Goal: Information Seeking & Learning: Learn about a topic

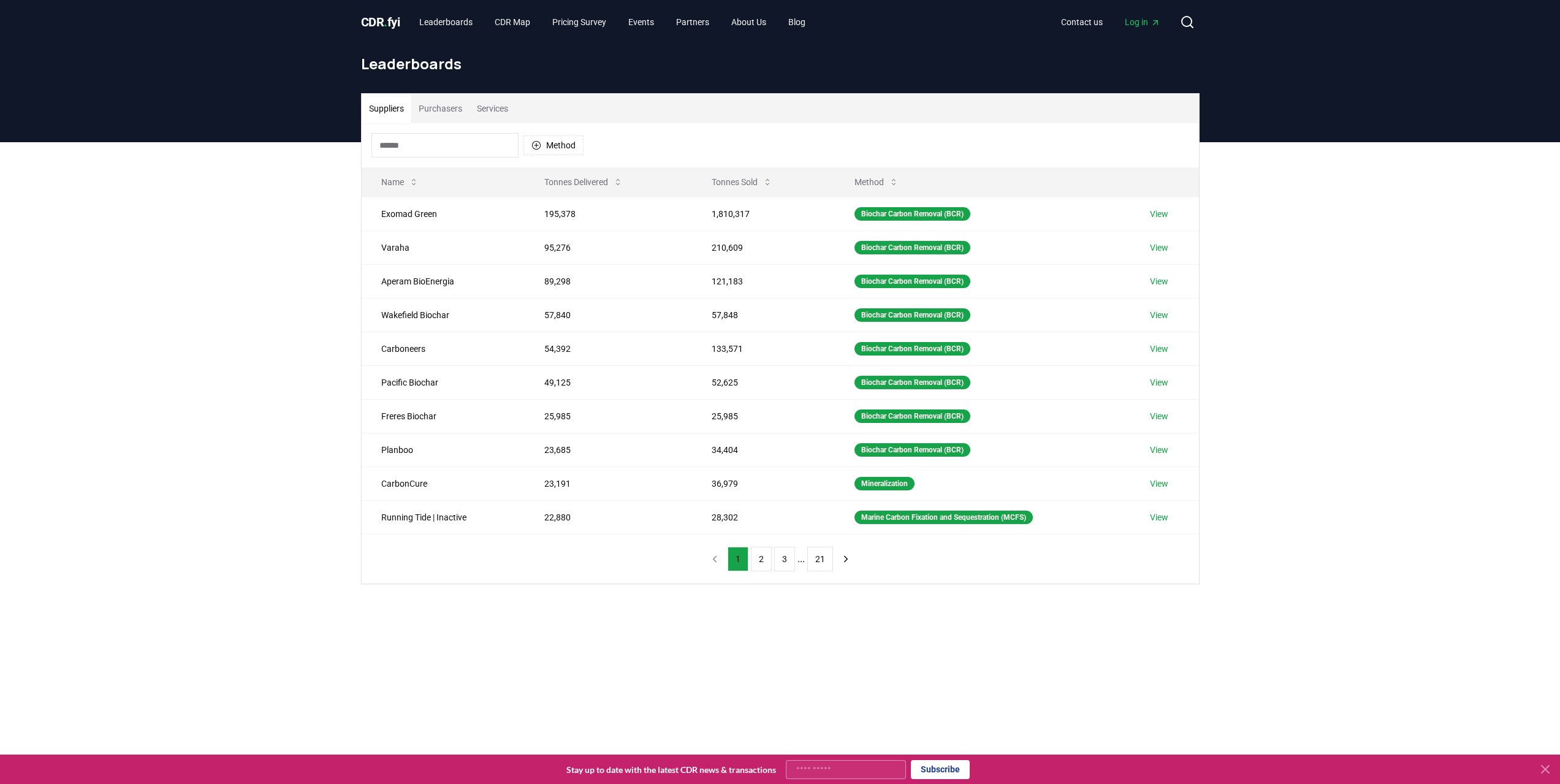
click at [450, 108] on button "Purchasers" at bounding box center [440, 109] width 58 height 30
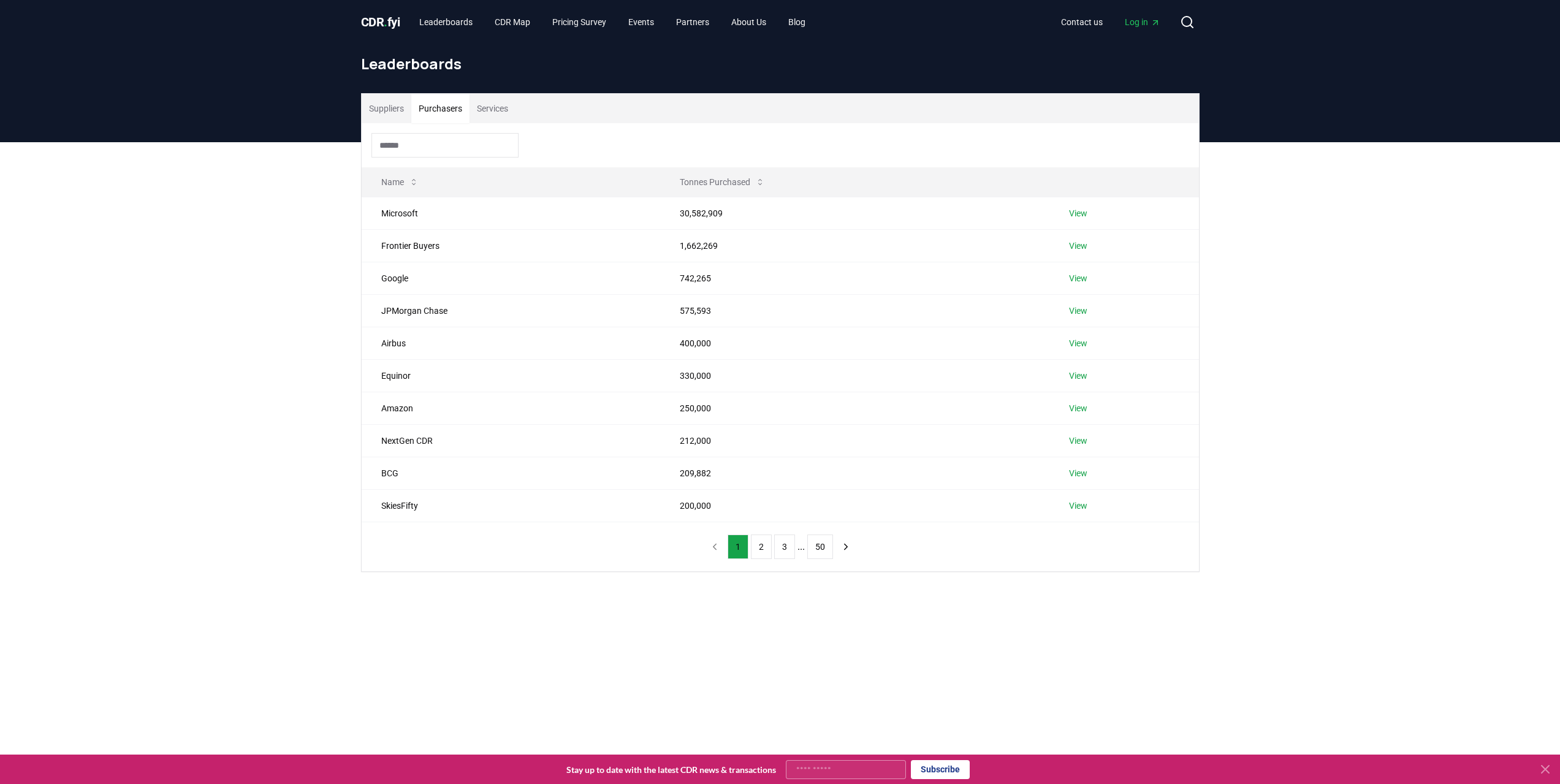
click at [402, 150] on input at bounding box center [445, 144] width 147 height 24
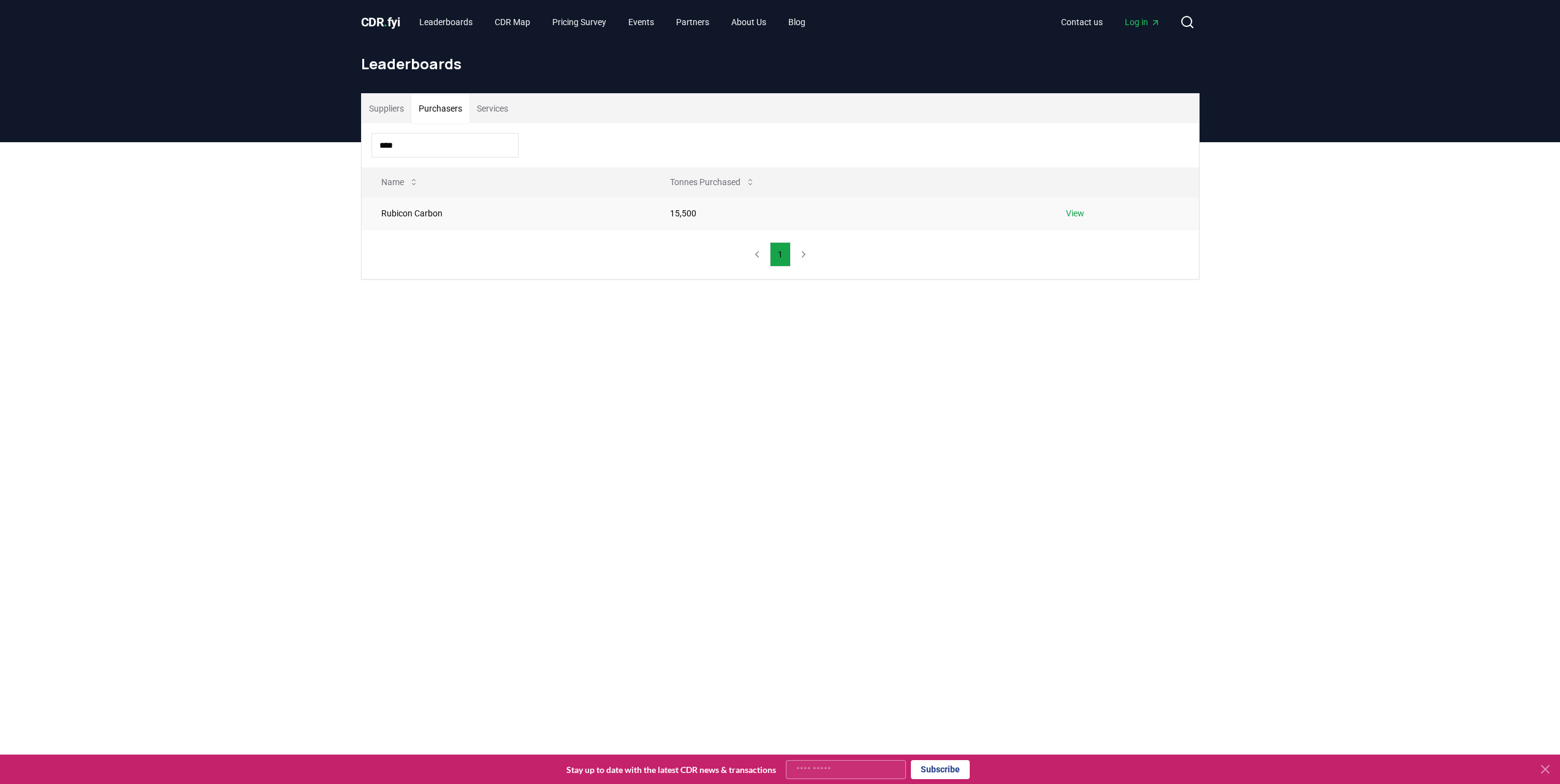
type input "****"
click at [439, 210] on td "Rubicon Carbon" at bounding box center [506, 213] width 289 height 32
click at [442, 213] on td "Rubicon Carbon" at bounding box center [506, 213] width 289 height 32
click at [1080, 216] on link "View" at bounding box center [1075, 213] width 19 height 13
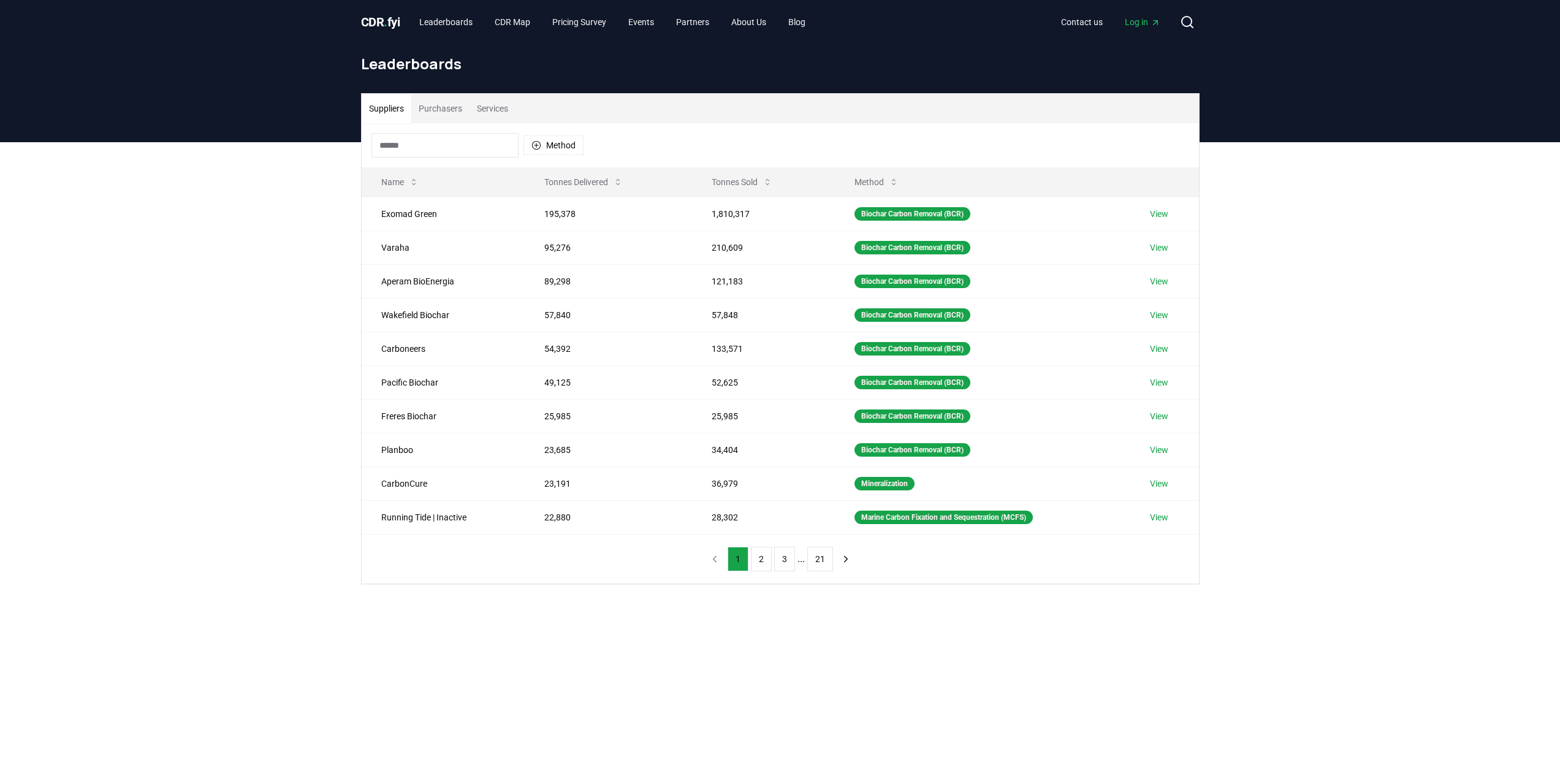
click at [503, 109] on button "Services" at bounding box center [492, 109] width 46 height 30
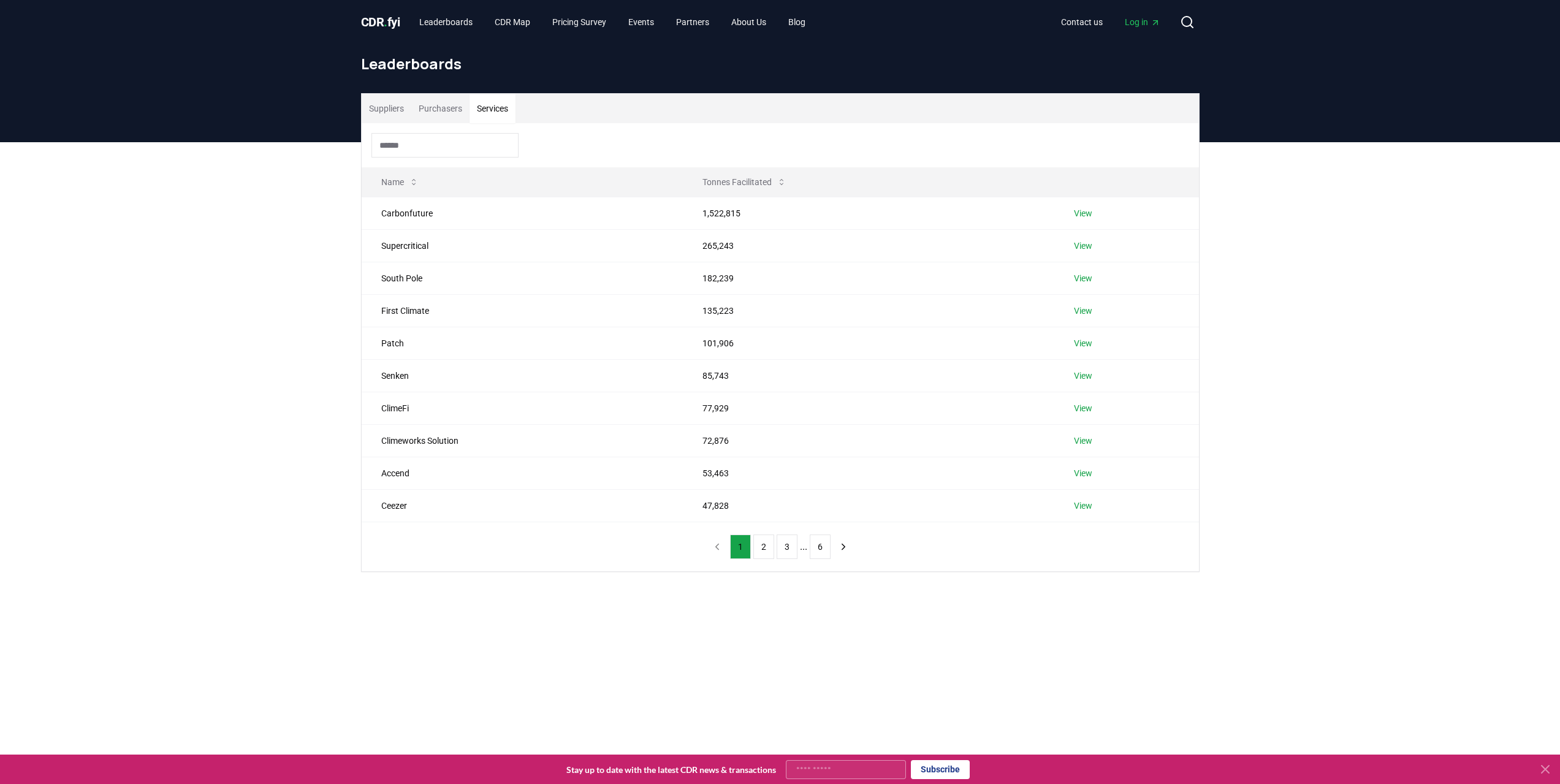
click at [430, 139] on input at bounding box center [445, 144] width 147 height 24
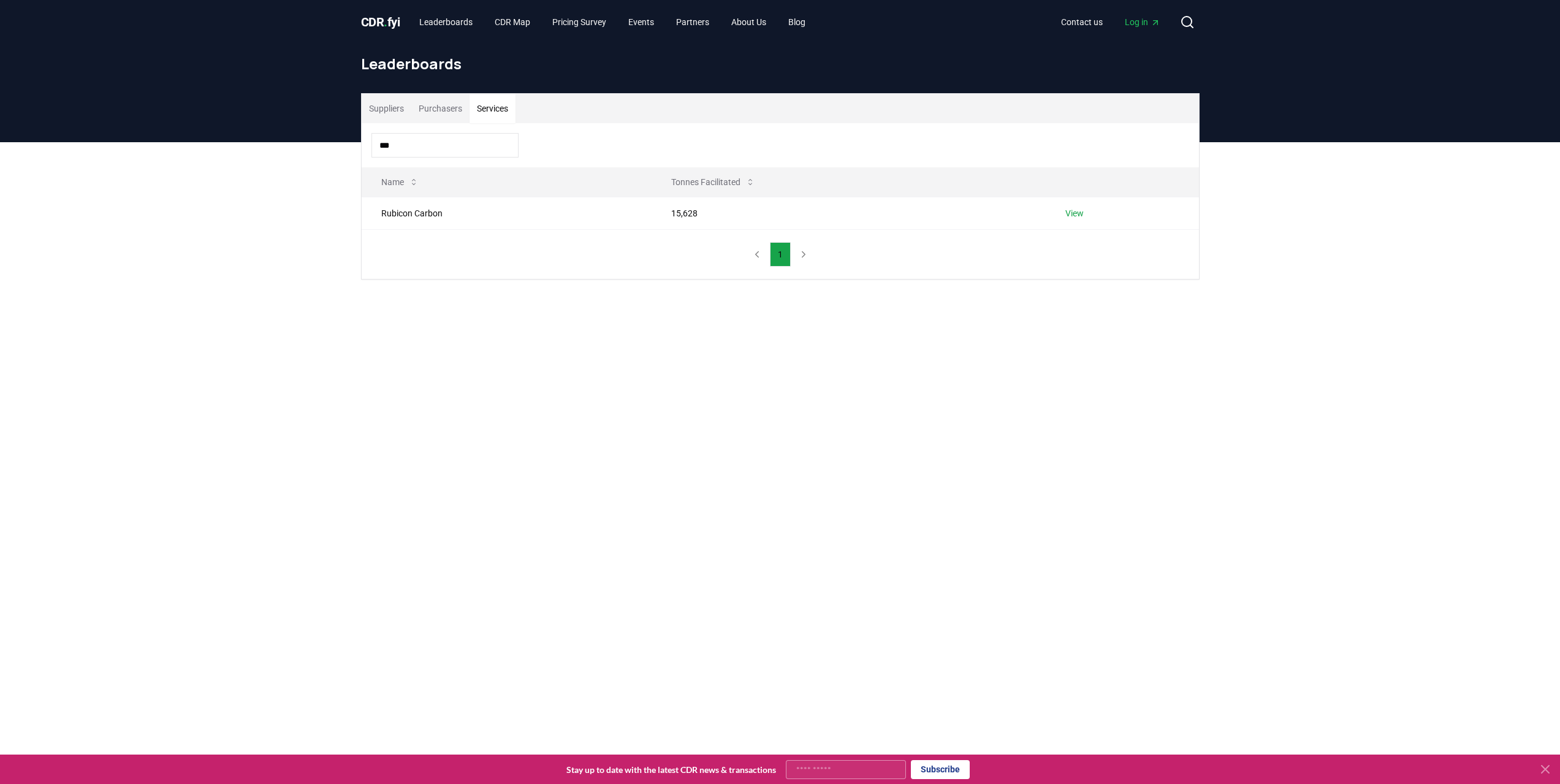
type input "***"
click at [352, 372] on main "Suppliers Purchasers Services *** Name Tonnes Facilitated Rubicon Carbon 15,628…" at bounding box center [780, 535] width 1560 height 784
click at [640, 214] on td "Rubicon Carbon" at bounding box center [506, 213] width 290 height 32
click at [1079, 212] on link "View" at bounding box center [1075, 213] width 19 height 13
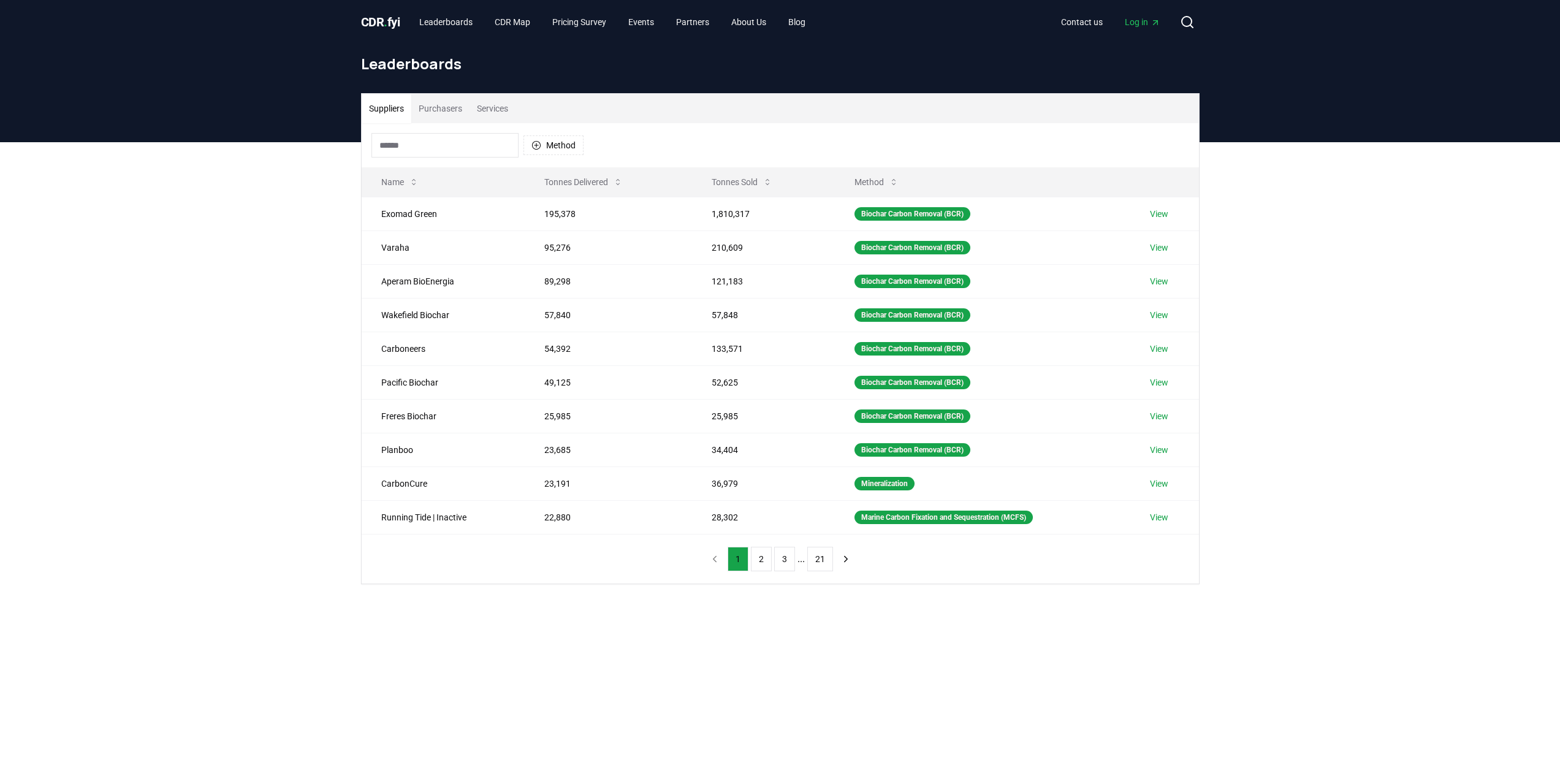
click at [451, 108] on button "Purchasers" at bounding box center [440, 109] width 58 height 30
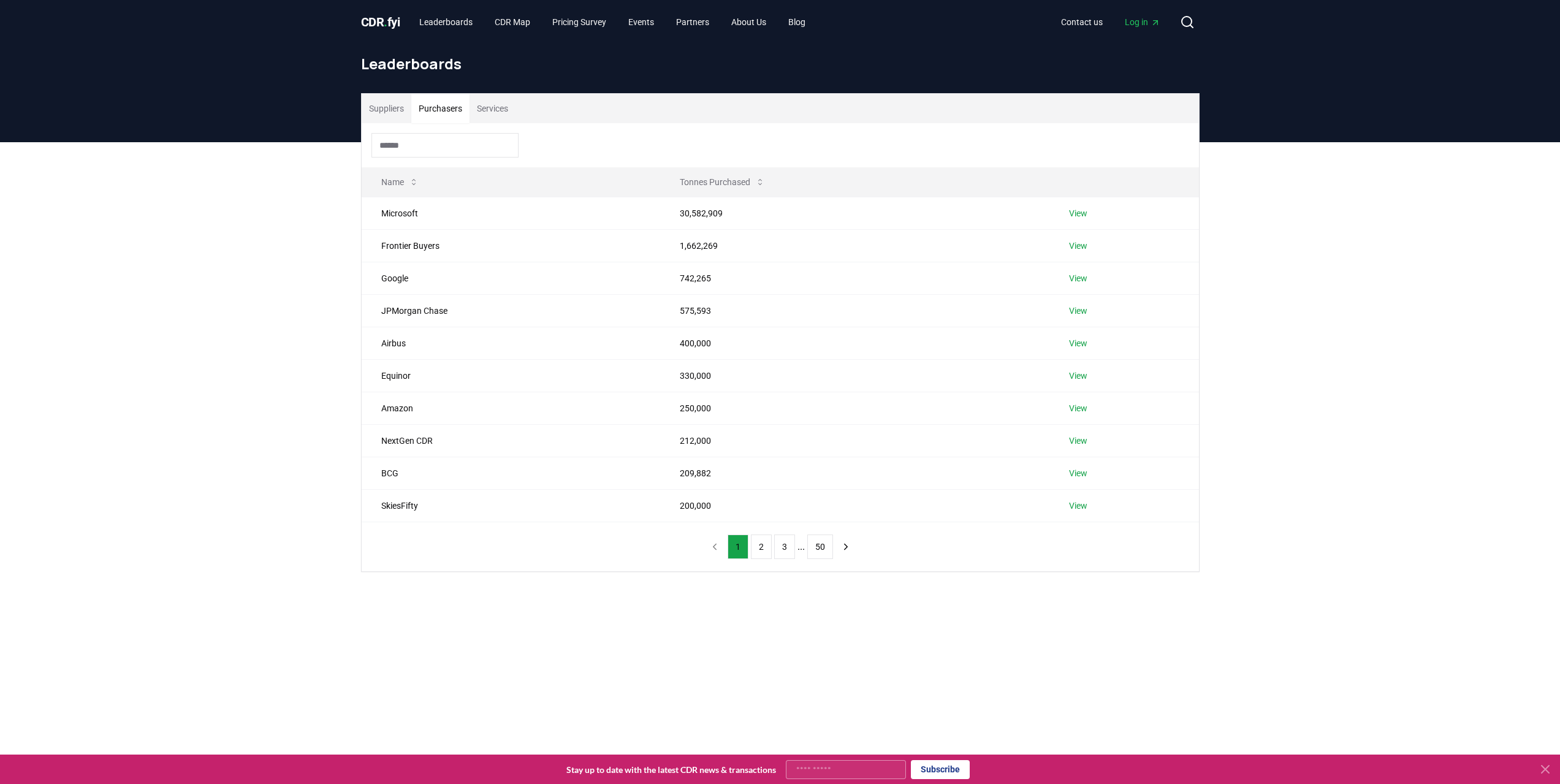
click at [447, 146] on input at bounding box center [445, 144] width 147 height 24
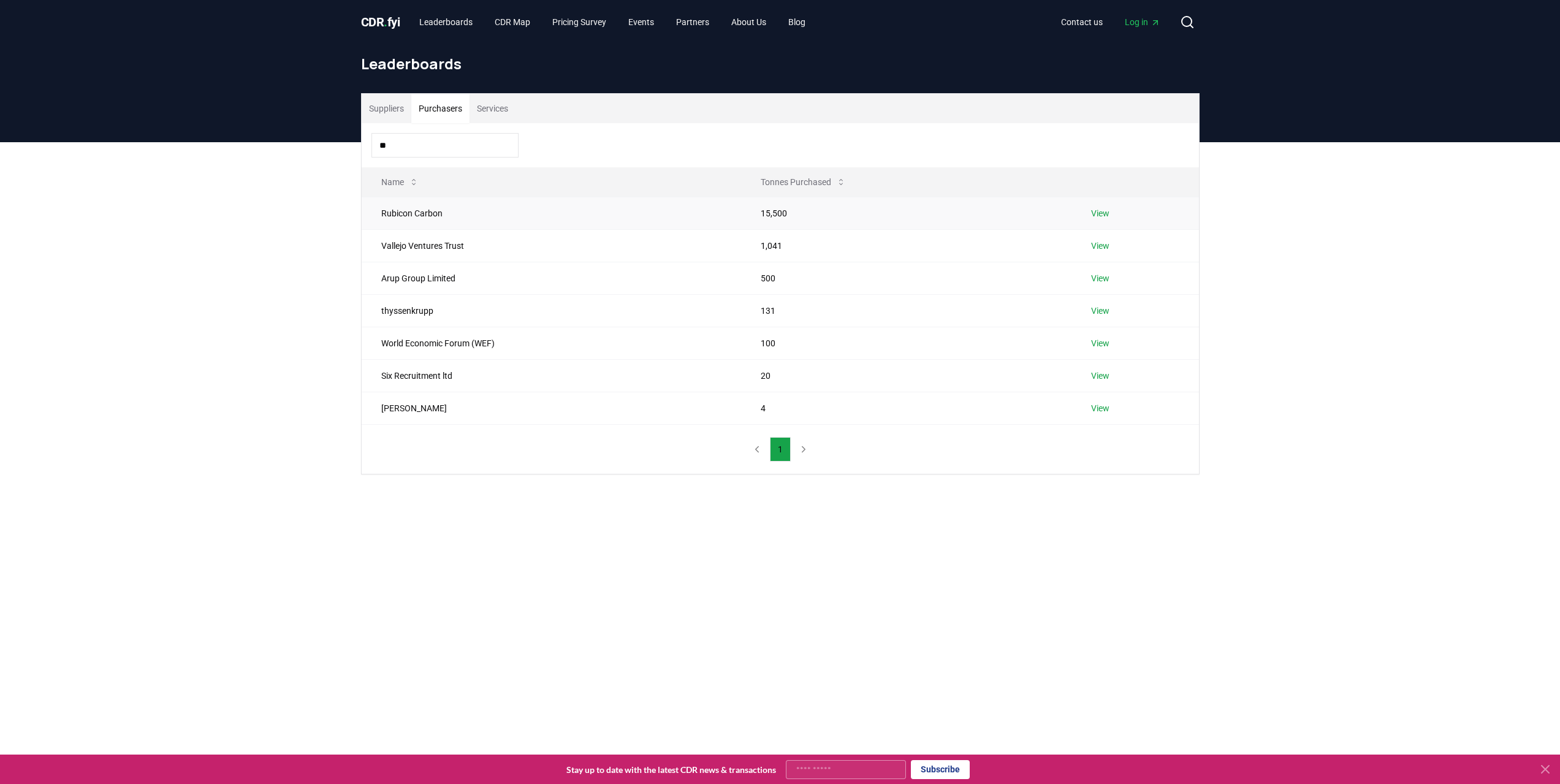
type input "**"
click at [1104, 212] on link "View" at bounding box center [1101, 213] width 19 height 13
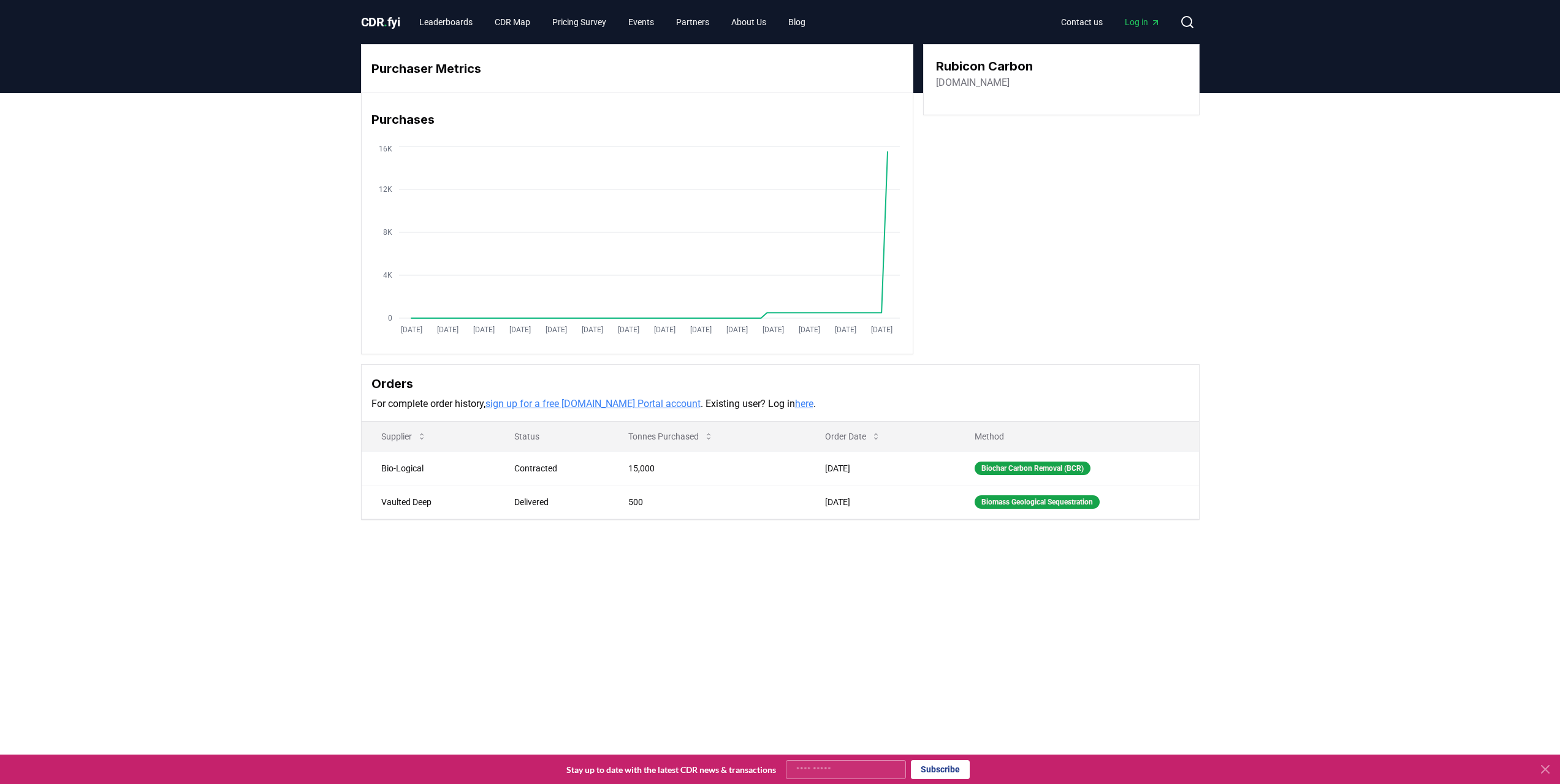
click at [3, 400] on div "Purchaser Metrics Purchases [DATE] [DATE] [DATE] [DATE] [DATE] [DATE] [DATE] [D…" at bounding box center [780, 331] width 1560 height 475
click at [167, 180] on div "Purchaser Metrics Purchases Jan 2019 Jul 2019 Jan 2020 Jul 2020 Jan 2021 Jul 20…" at bounding box center [780, 331] width 1560 height 475
click at [1225, 231] on div "Purchaser Metrics Purchases Jan 2019 Jul 2019 Jan 2020 Jul 2020 Jan 2021 Jul 20…" at bounding box center [780, 331] width 1560 height 475
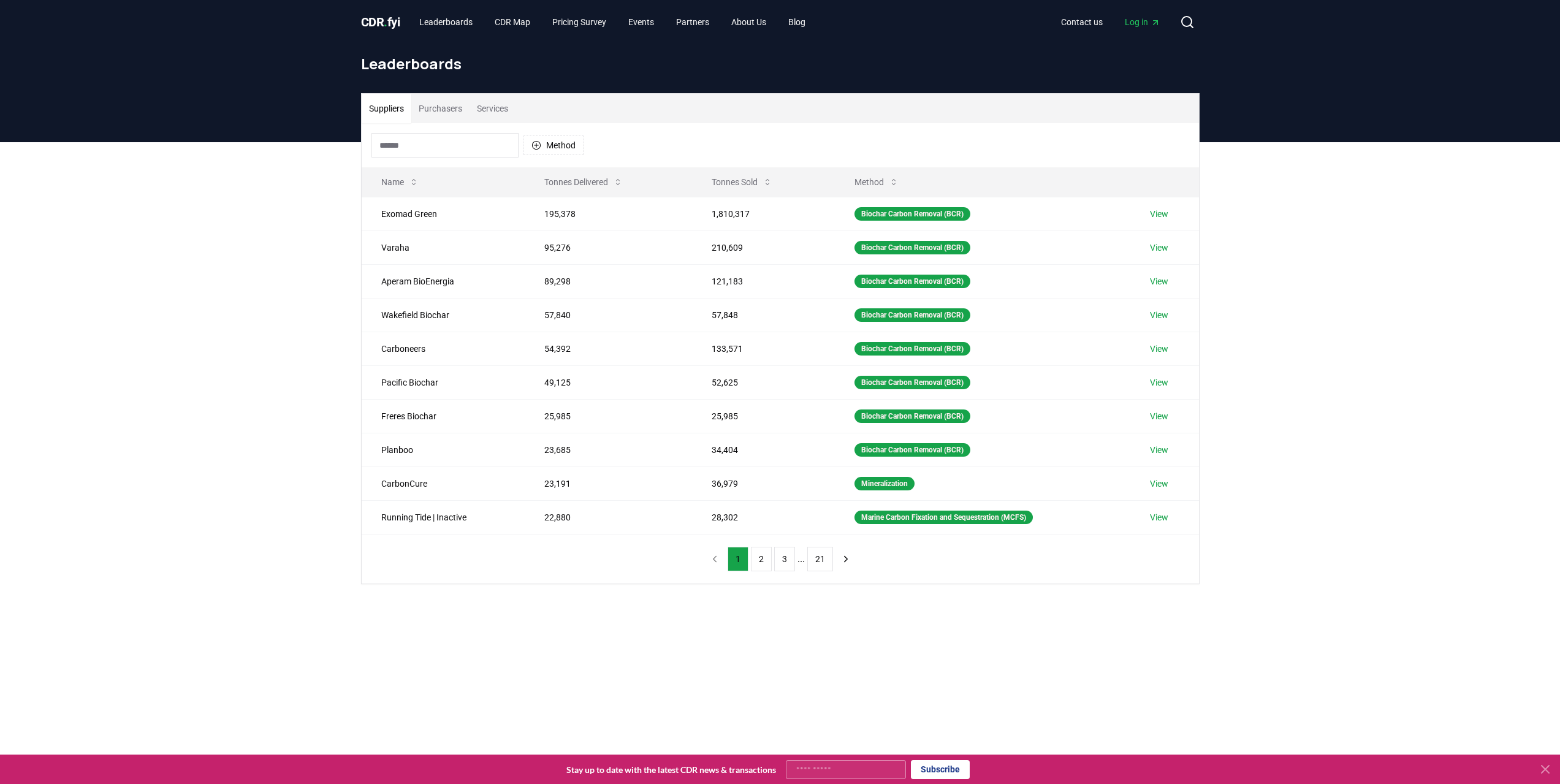
click at [442, 103] on button "Purchasers" at bounding box center [440, 109] width 58 height 30
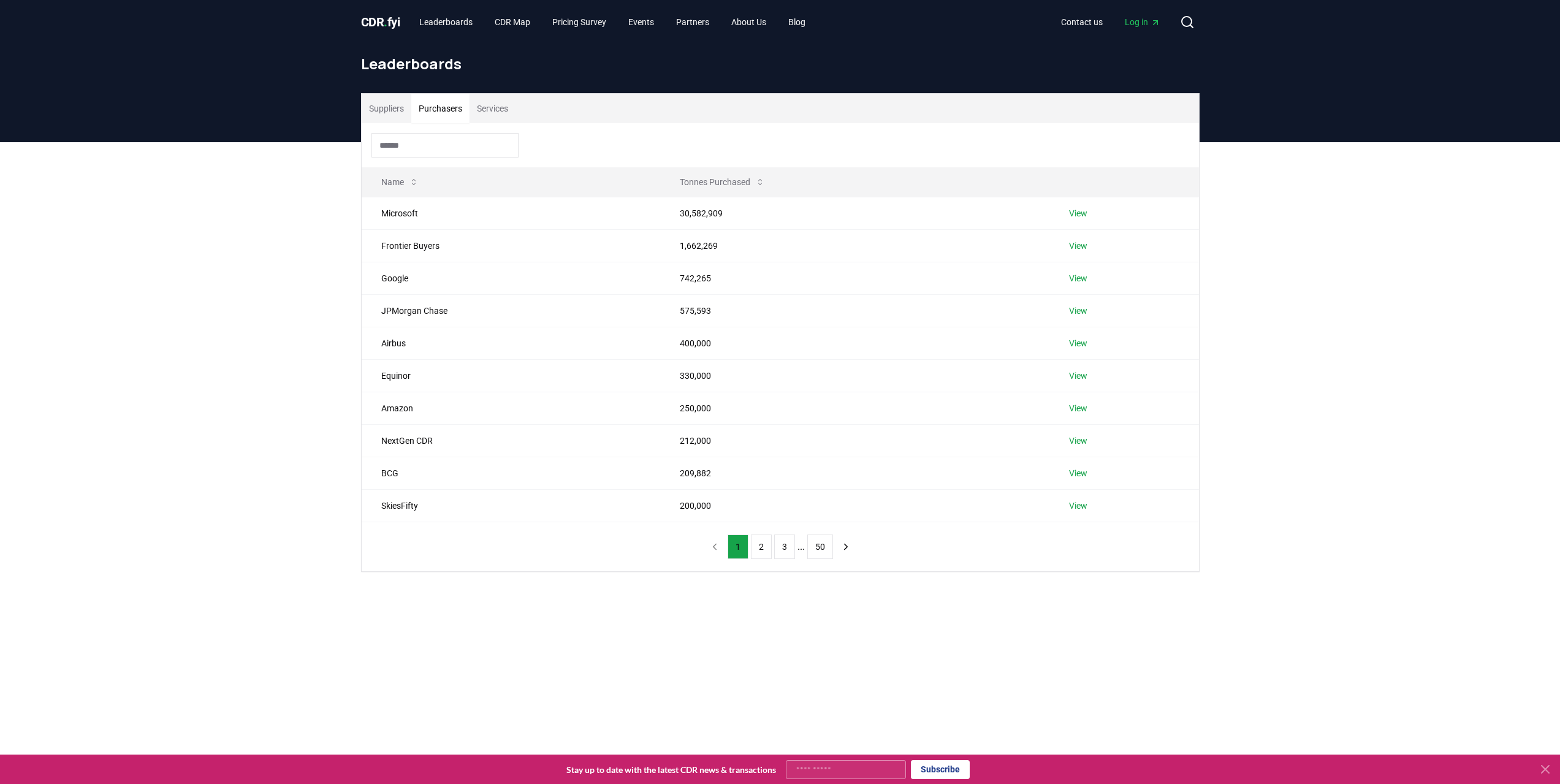
click at [413, 140] on input at bounding box center [445, 144] width 147 height 24
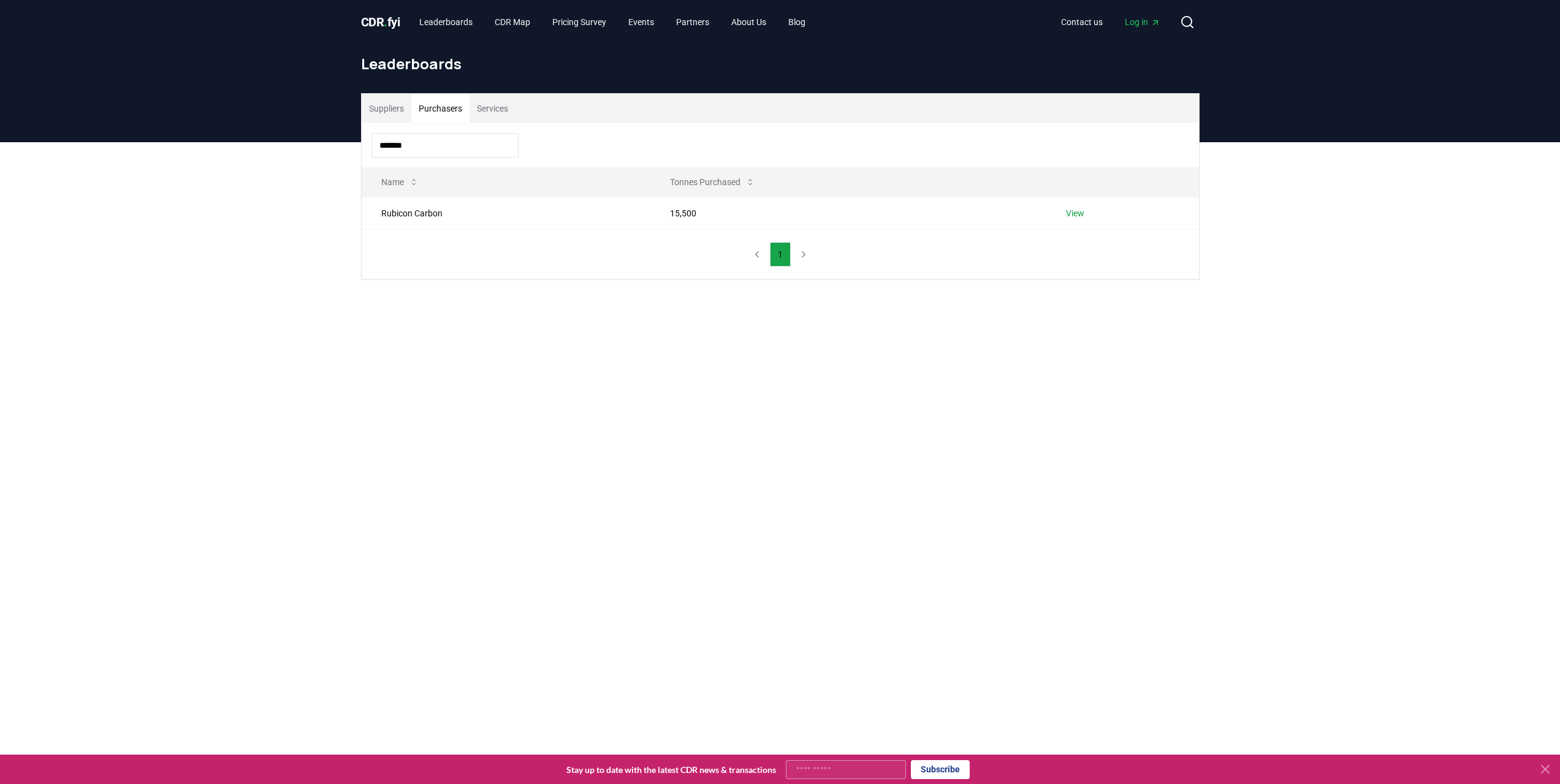
type input "*******"
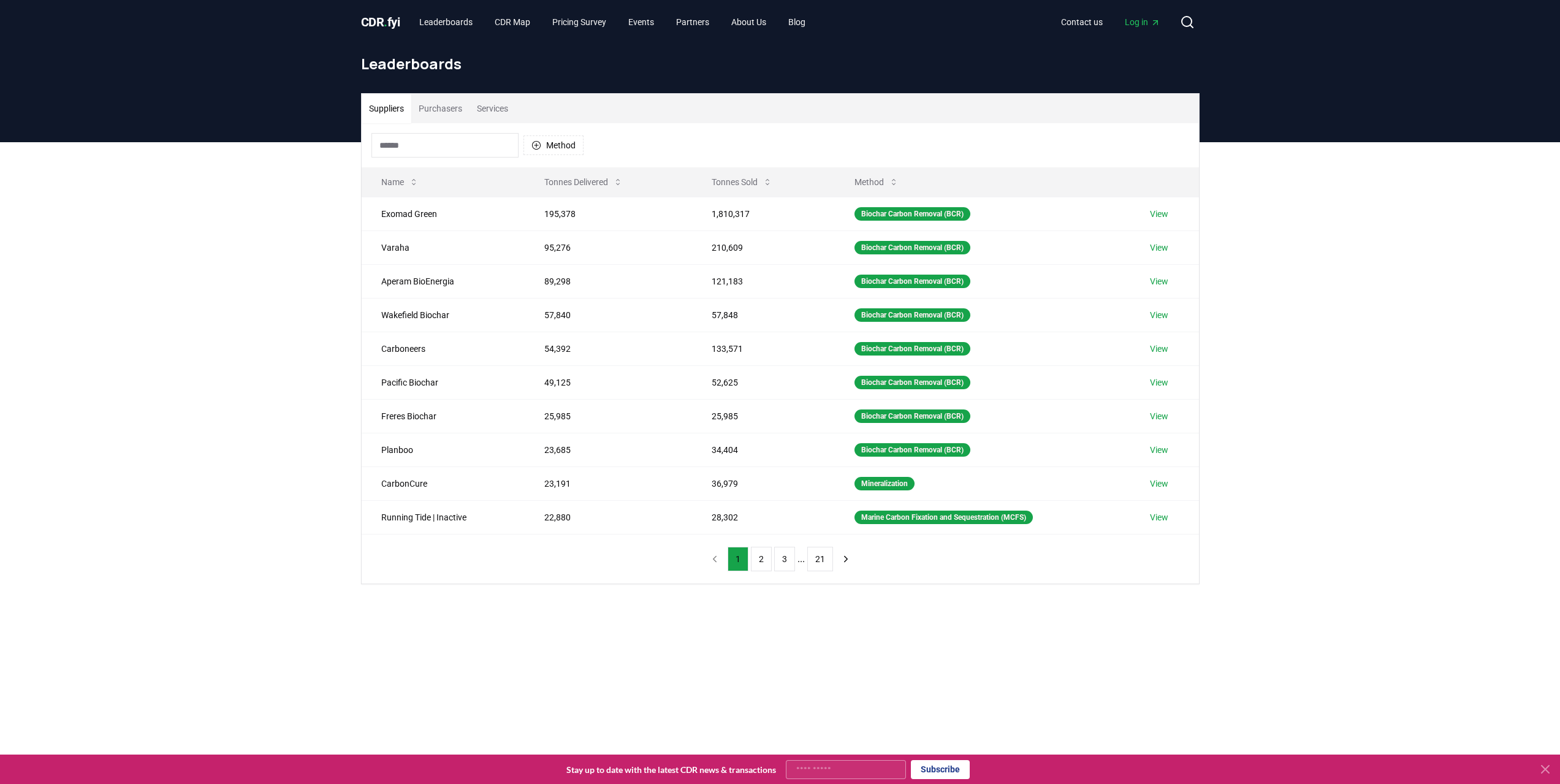
click at [452, 112] on button "Purchasers" at bounding box center [440, 109] width 58 height 30
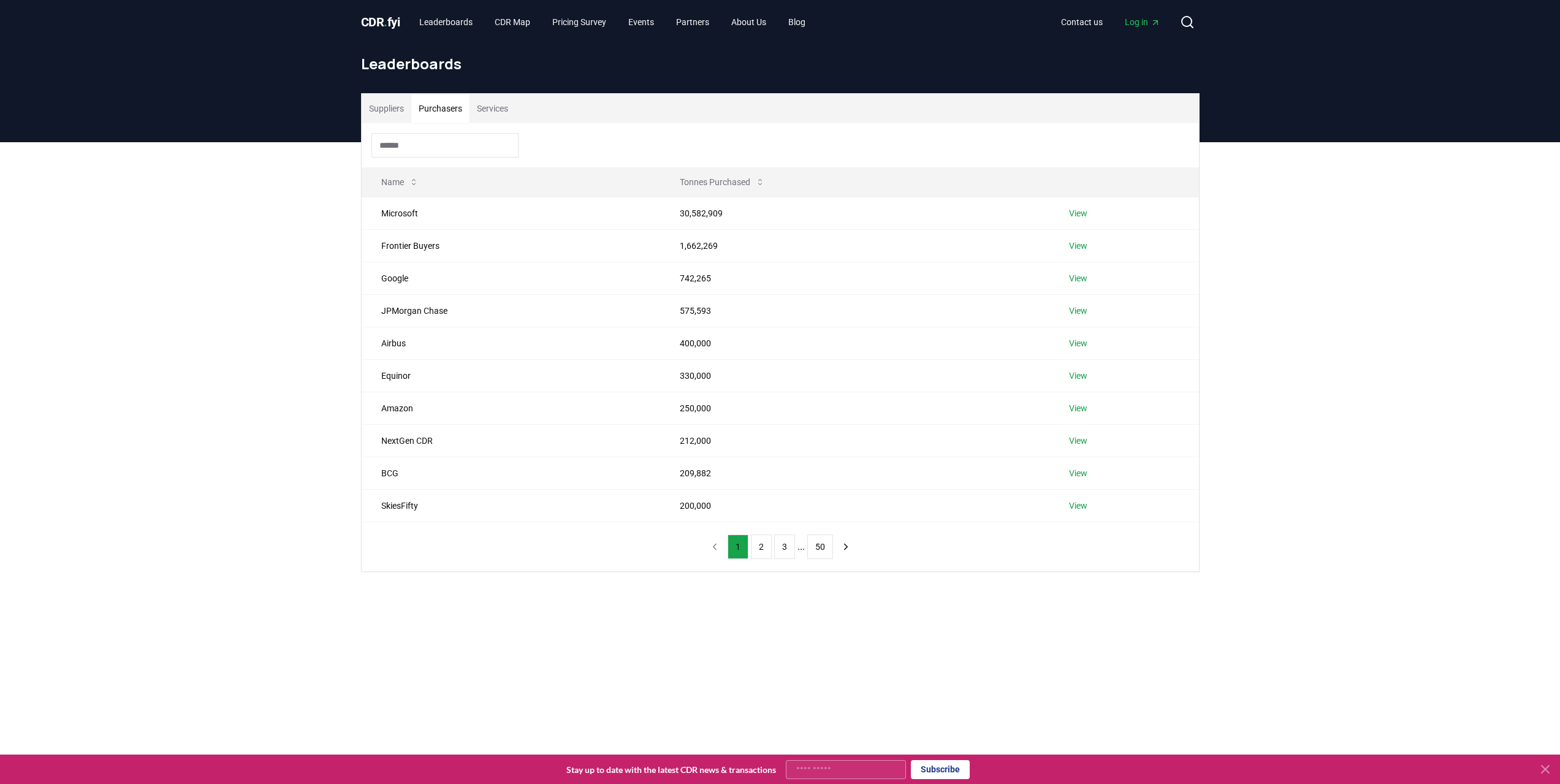
click at [414, 143] on input at bounding box center [445, 144] width 147 height 24
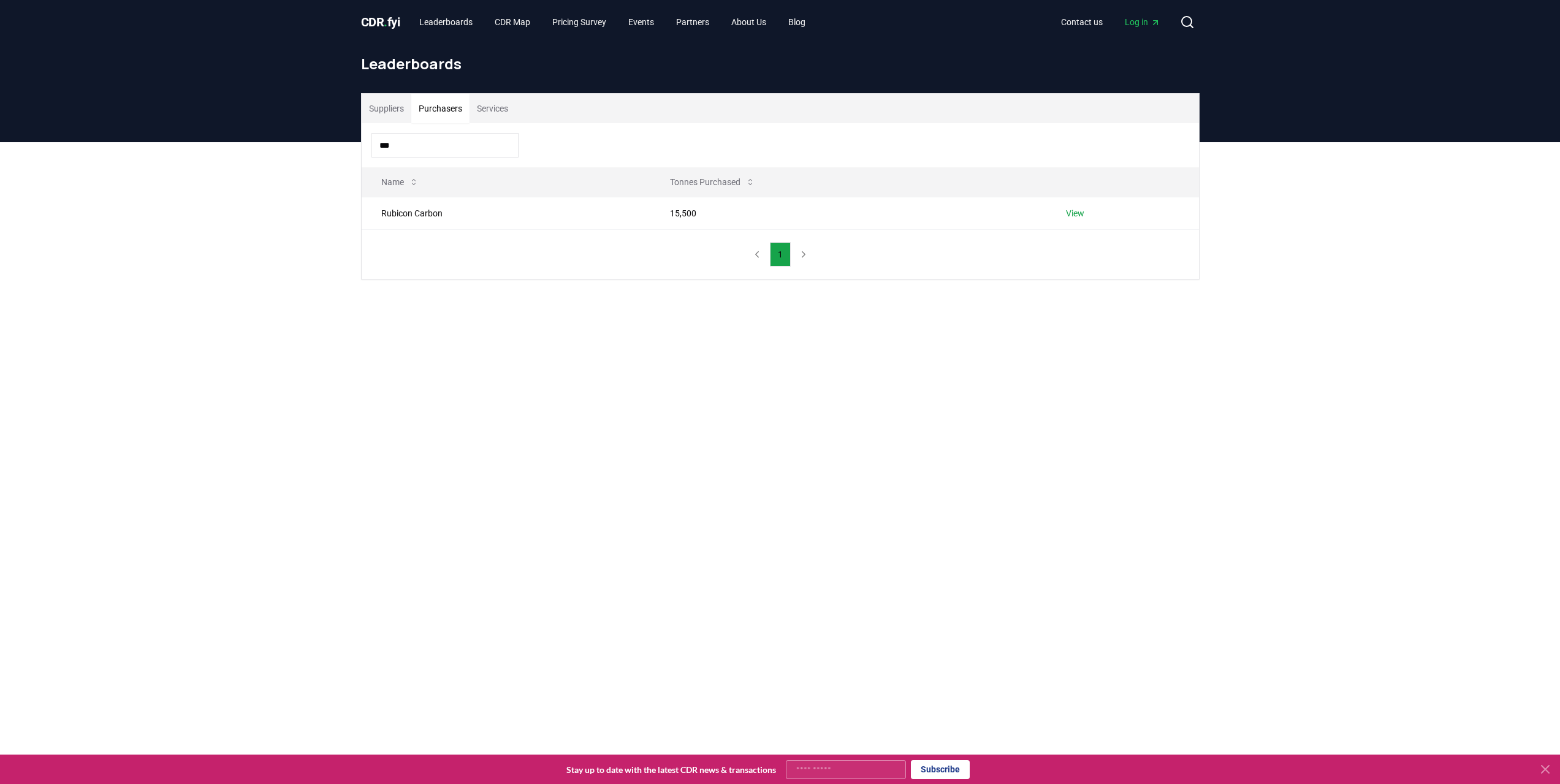
drag, startPoint x: 398, startPoint y: 144, endPoint x: 321, endPoint y: 121, distance: 80.4
click at [321, 121] on div "CDR . fyi Leaderboards CDR Map Pricing Survey Events Partners About Us Blog Con…" at bounding box center [780, 553] width 1560 height 1105
drag, startPoint x: 330, startPoint y: 135, endPoint x: 132, endPoint y: 135, distance: 198.0
click at [152, 135] on div "CDR . fyi Leaderboards CDR Map Pricing Survey Events Partners About Us Blog Con…" at bounding box center [780, 553] width 1560 height 1105
drag, startPoint x: 237, startPoint y: 136, endPoint x: 197, endPoint y: 135, distance: 40.0
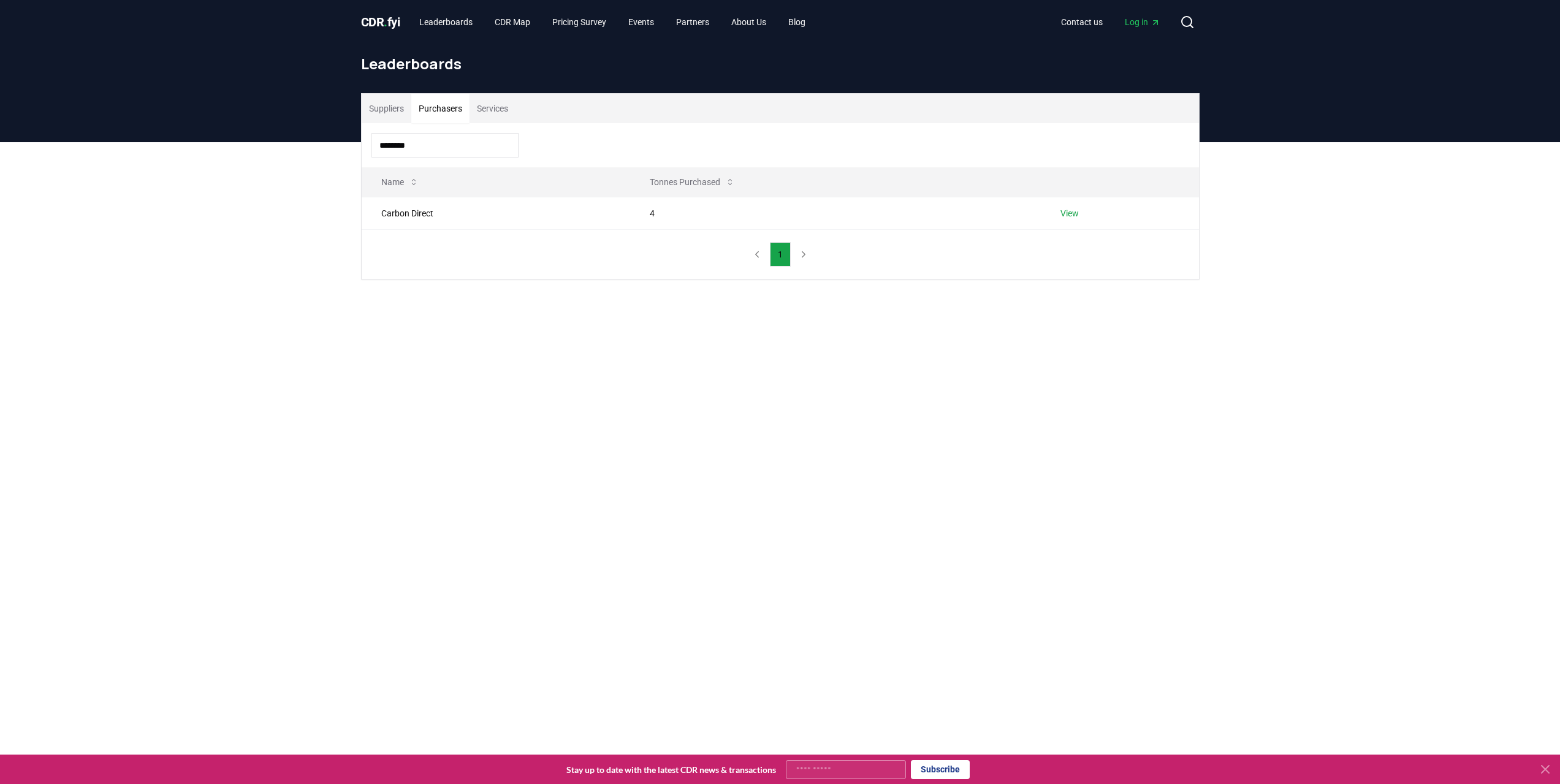
click at [197, 135] on div "CDR . fyi Leaderboards CDR Map Pricing Survey Events Partners About Us Blog Con…" at bounding box center [780, 553] width 1560 height 1105
drag, startPoint x: 307, startPoint y: 132, endPoint x: 263, endPoint y: 132, distance: 44.0
click at [263, 132] on div "CDR . fyi Leaderboards CDR Map Pricing Survey Events Partners About Us Blog Con…" at bounding box center [780, 553] width 1560 height 1105
drag, startPoint x: 407, startPoint y: 143, endPoint x: 344, endPoint y: 139, distance: 63.1
click at [344, 139] on div "CDR . fyi Leaderboards CDR Map Pricing Survey Events Partners About Us Blog Con…" at bounding box center [780, 553] width 1560 height 1105
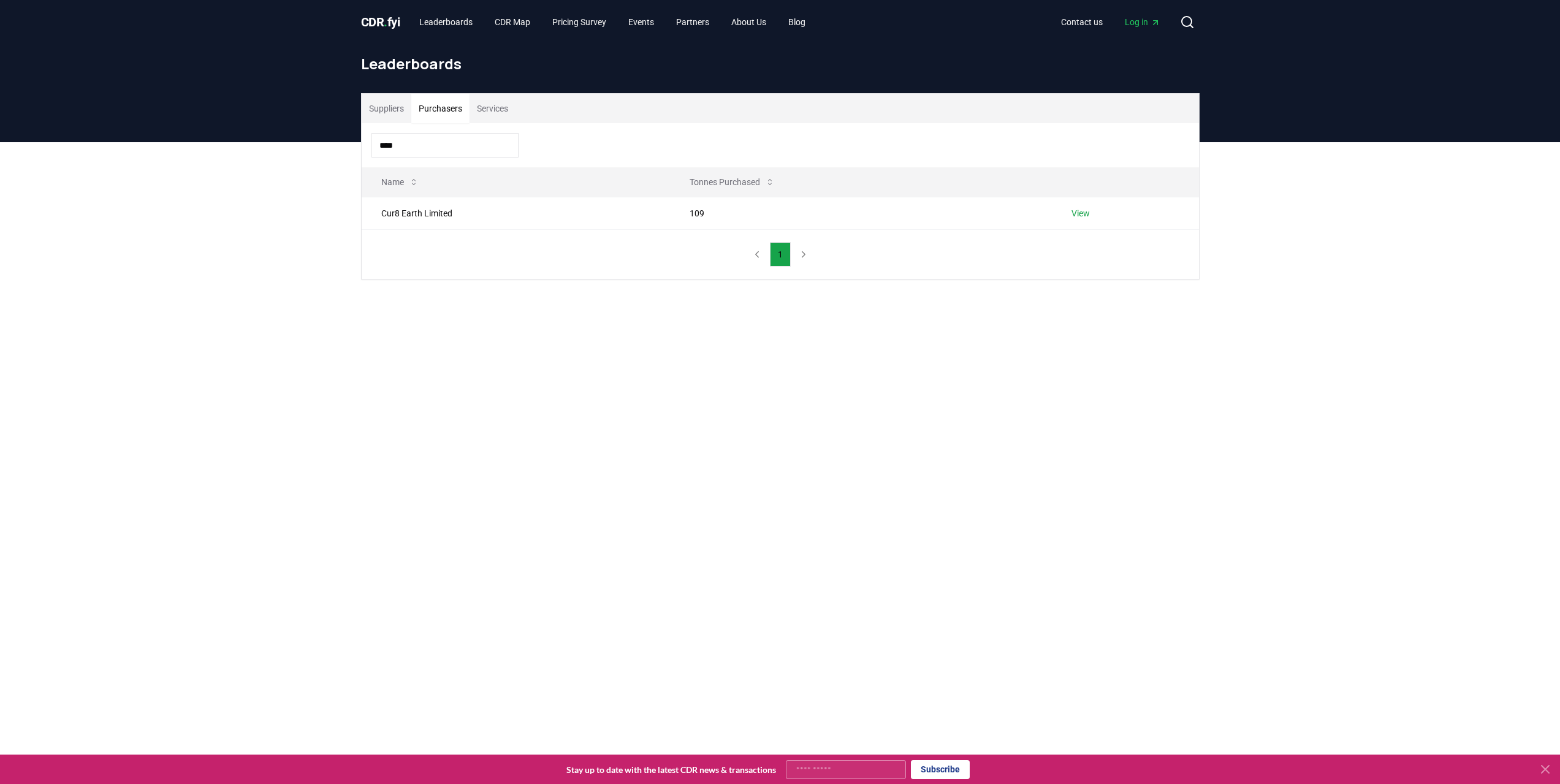
click at [290, 143] on div "Suppliers Purchasers Services **** Name Tonnes Purchased Cur8 Earth Limited 109…" at bounding box center [780, 236] width 1560 height 187
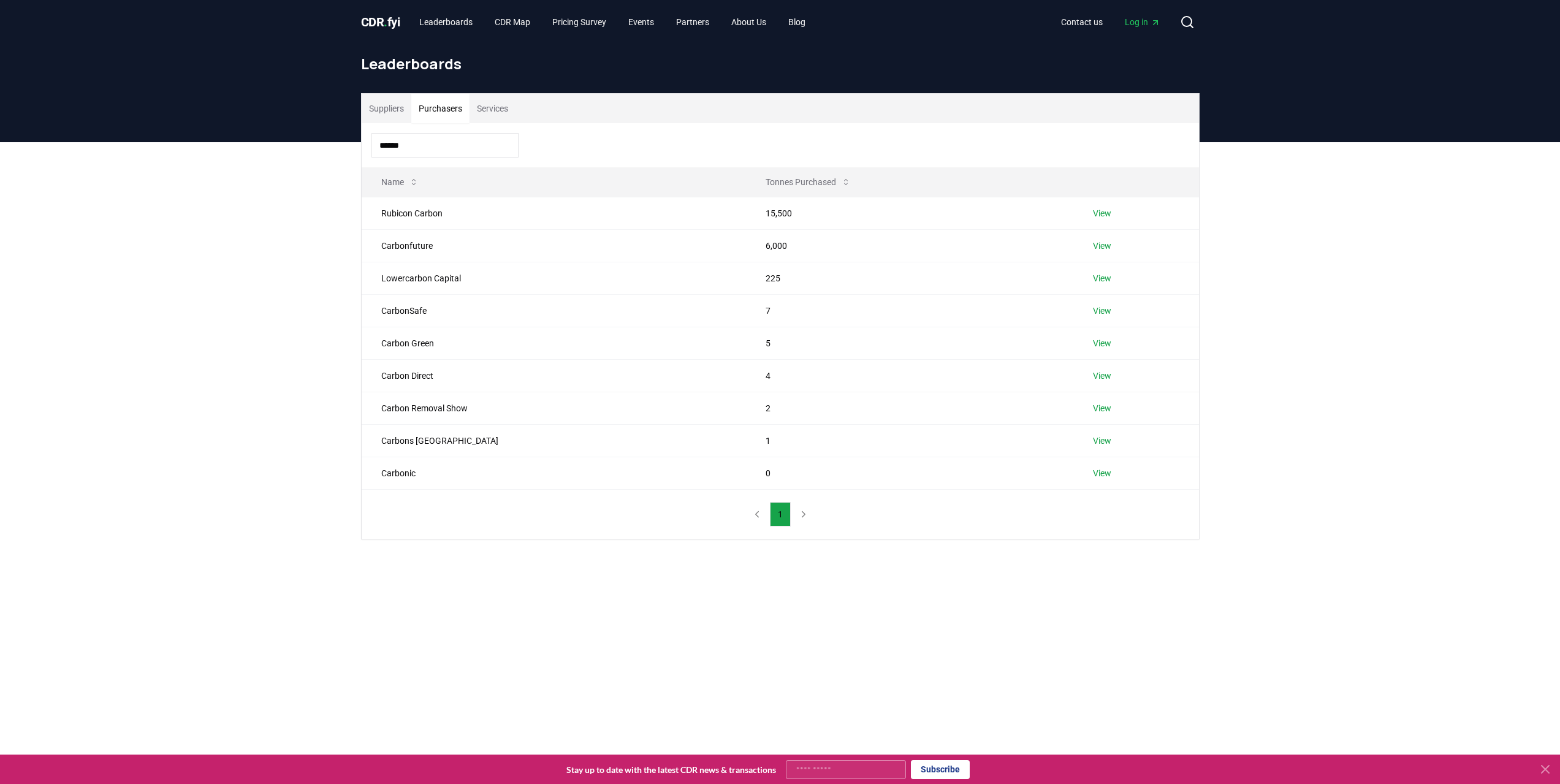
drag, startPoint x: 291, startPoint y: 121, endPoint x: 283, endPoint y: 120, distance: 8.1
click at [283, 120] on div "CDR . fyi Leaderboards CDR Map Pricing Survey Events Partners About Us Blog Con…" at bounding box center [780, 553] width 1560 height 1105
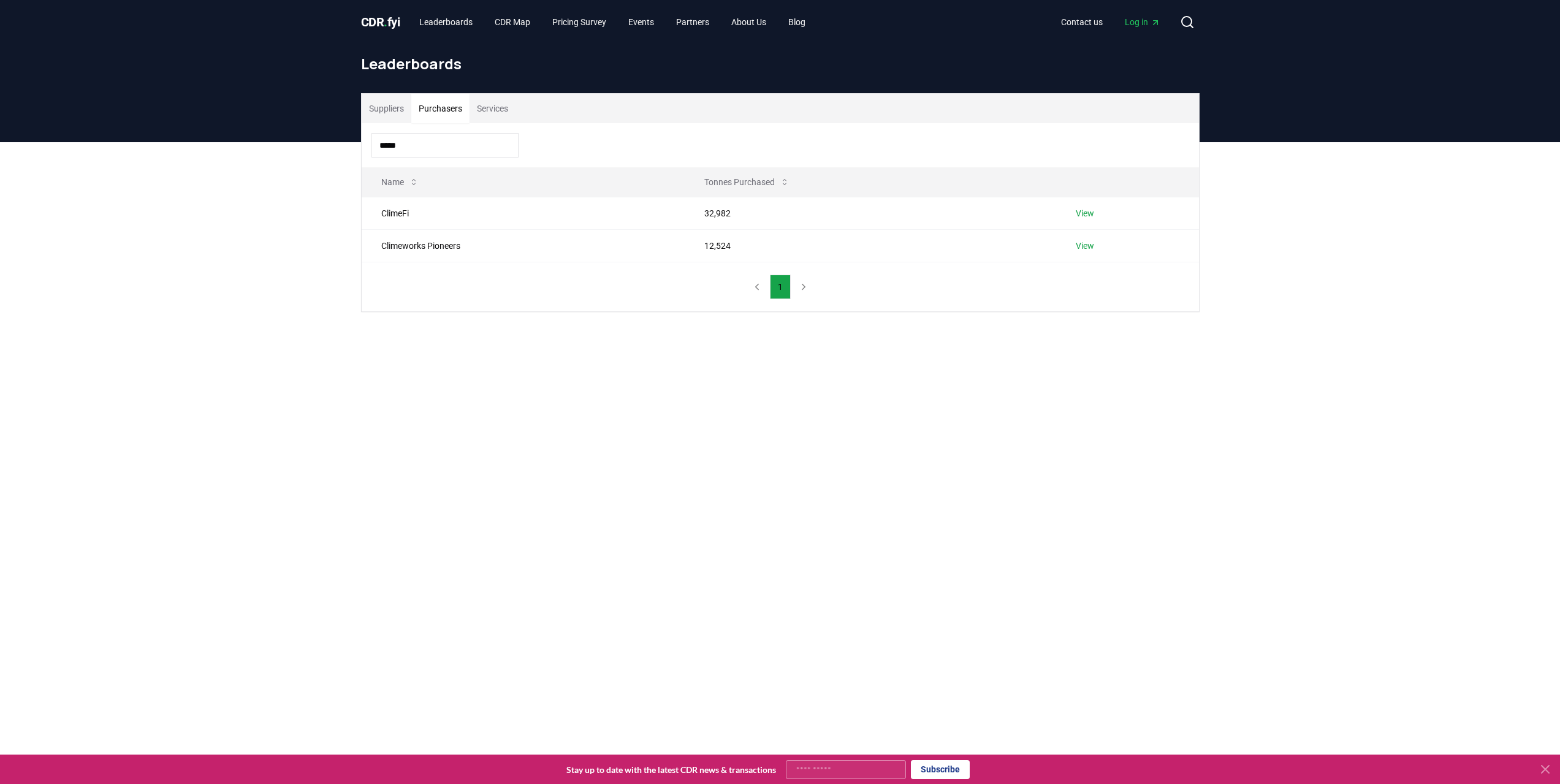
drag, startPoint x: 439, startPoint y: 136, endPoint x: 228, endPoint y: 136, distance: 211.0
click at [228, 136] on div "CDR . fyi Leaderboards CDR Map Pricing Survey Events Partners About Us Blog Con…" at bounding box center [780, 553] width 1560 height 1105
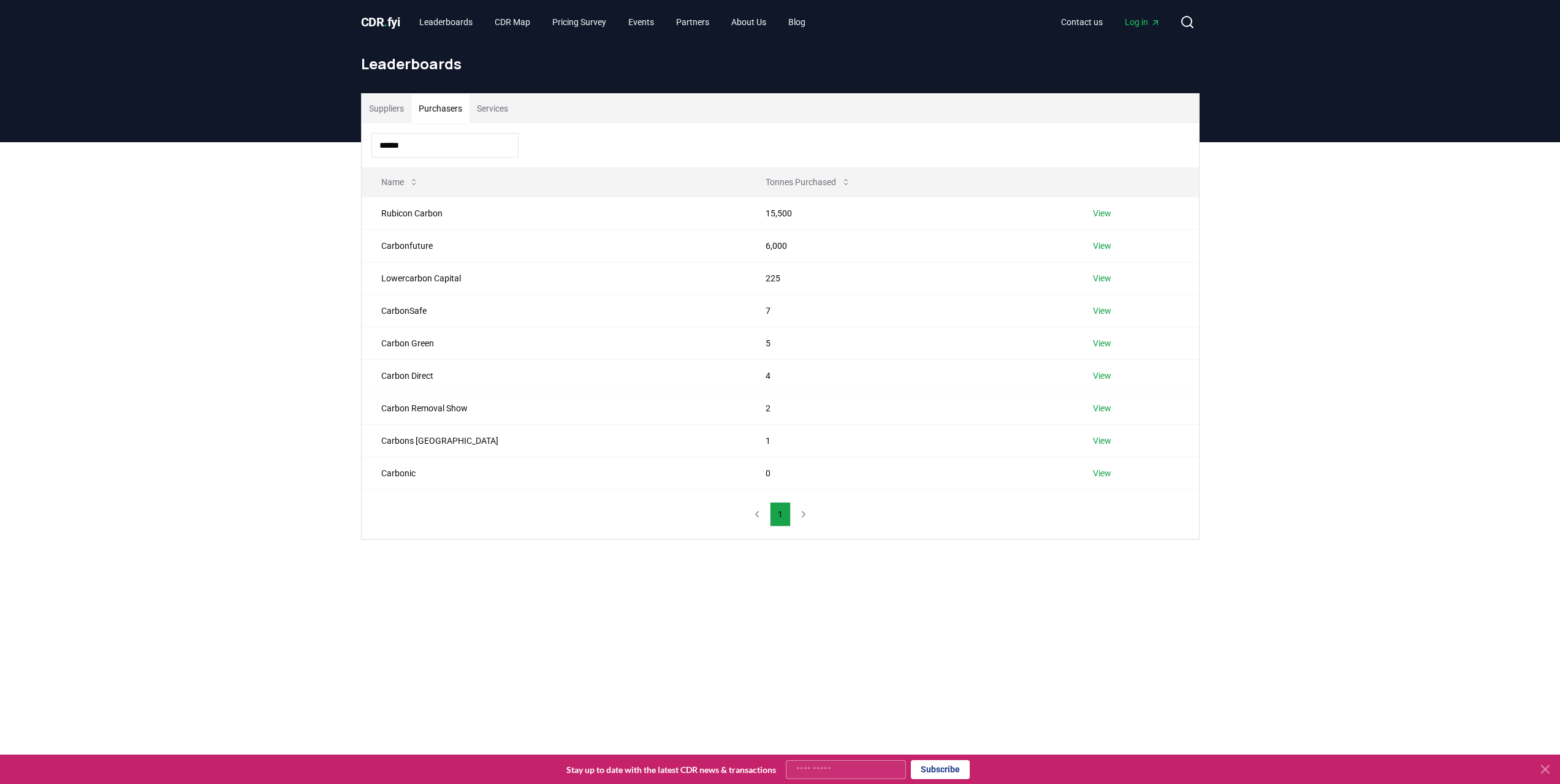
drag, startPoint x: 394, startPoint y: 144, endPoint x: 275, endPoint y: 144, distance: 119.0
click at [275, 144] on div "Suppliers Purchasers Services ****** Name Tonnes Purchased Rubicon Carbon 15,50…" at bounding box center [780, 366] width 1560 height 447
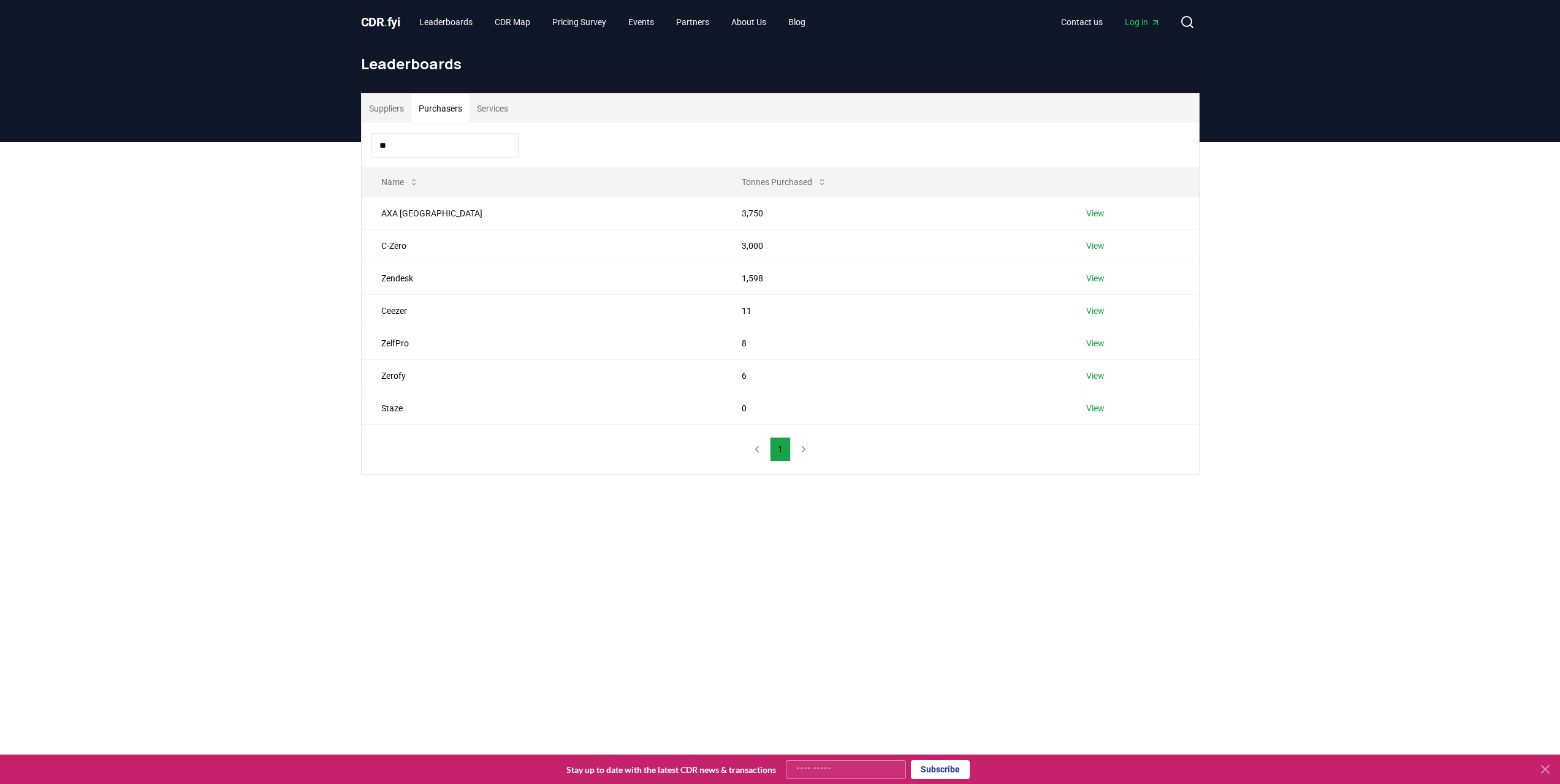
type input "*"
drag, startPoint x: 407, startPoint y: 143, endPoint x: 313, endPoint y: 136, distance: 94.3
click at [313, 136] on div "CDR . fyi Leaderboards CDR Map Pricing Survey Events Partners About Us Blog Con…" at bounding box center [780, 553] width 1560 height 1105
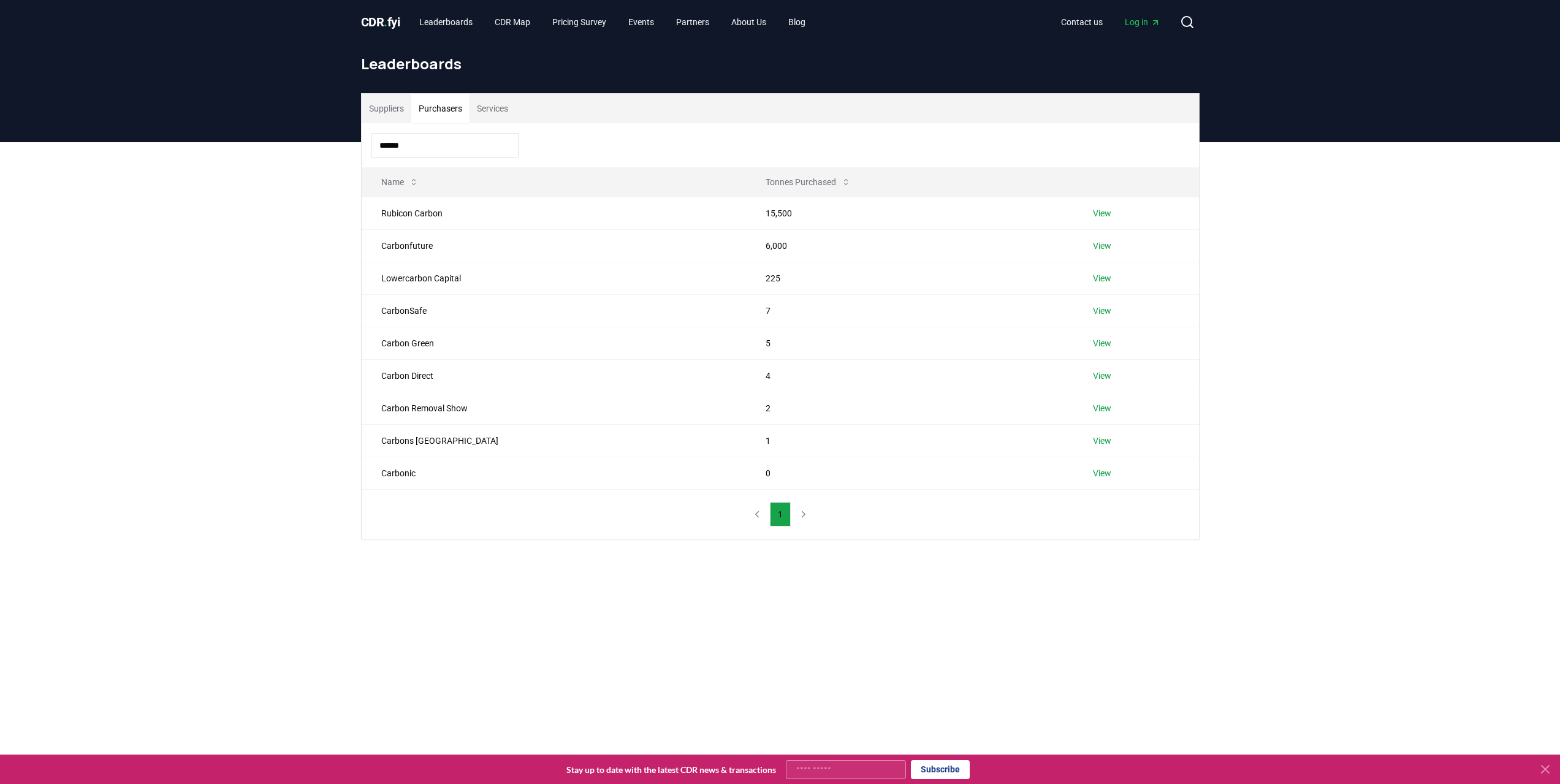
drag, startPoint x: 427, startPoint y: 144, endPoint x: 20, endPoint y: 135, distance: 407.1
click at [20, 135] on div "CDR . fyi Leaderboards CDR Map Pricing Survey Events Partners About Us Blog Con…" at bounding box center [780, 553] width 1560 height 1105
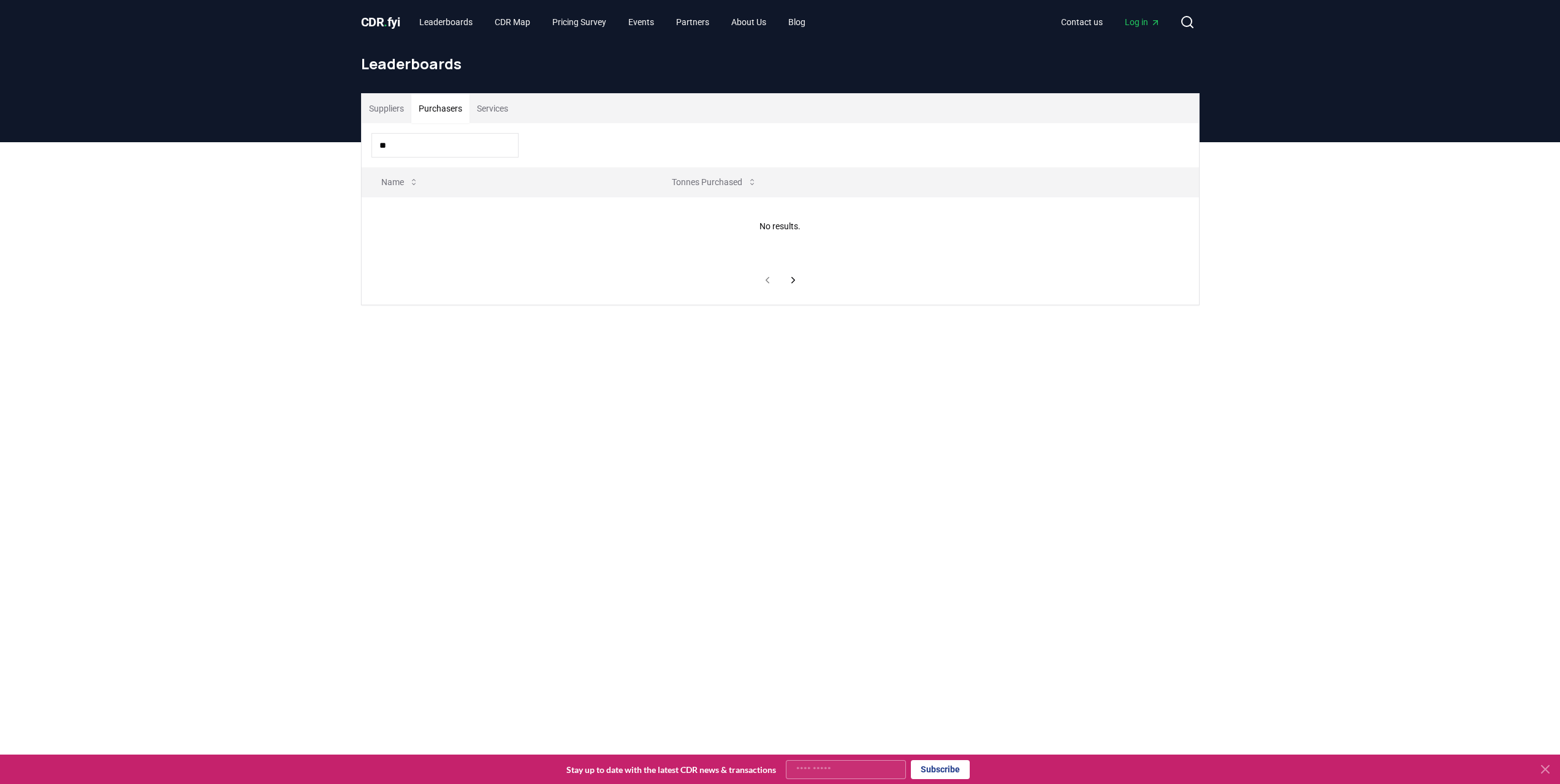
type input "*"
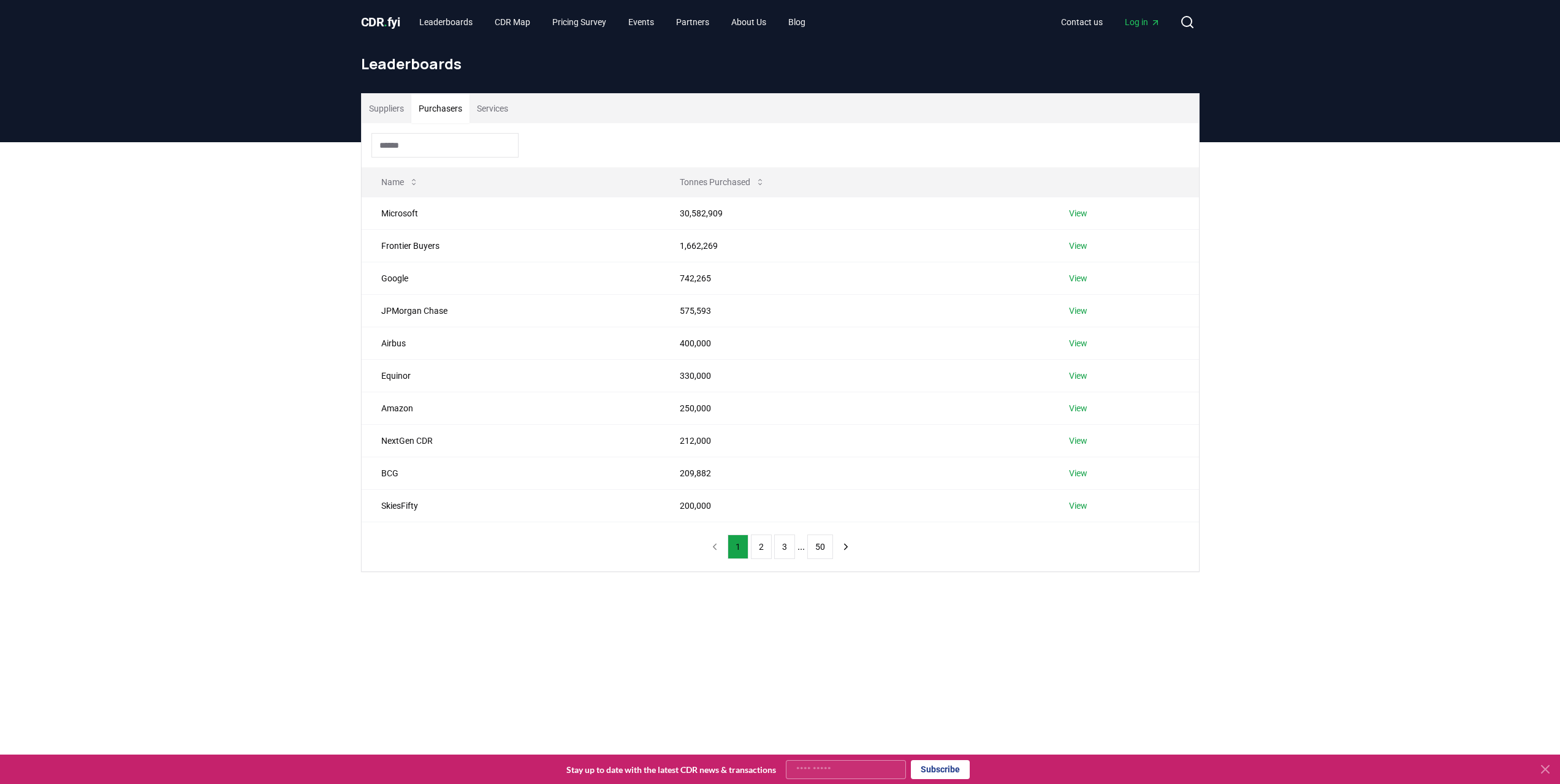
click at [440, 147] on input at bounding box center [445, 144] width 147 height 24
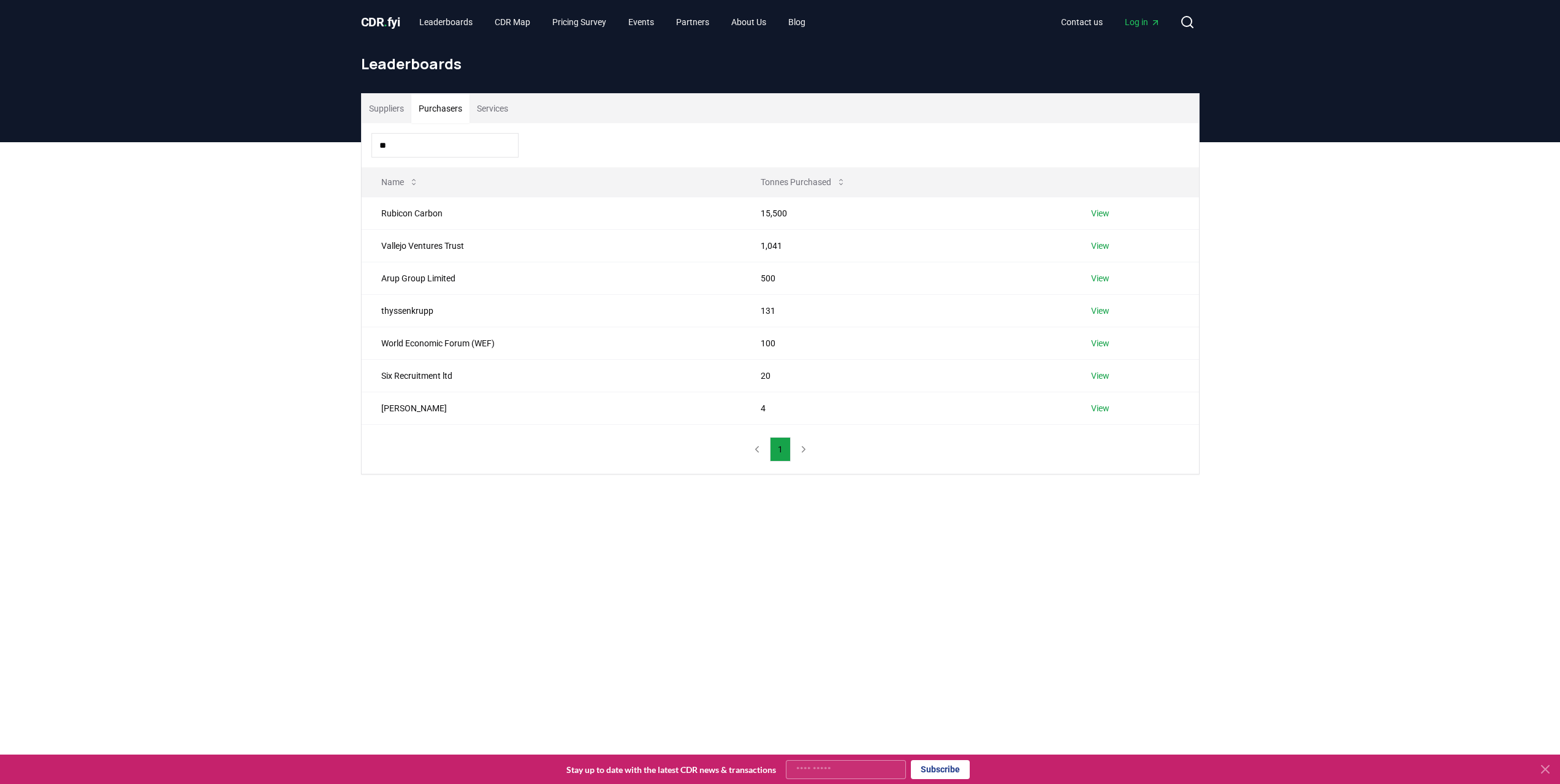
type input "*"
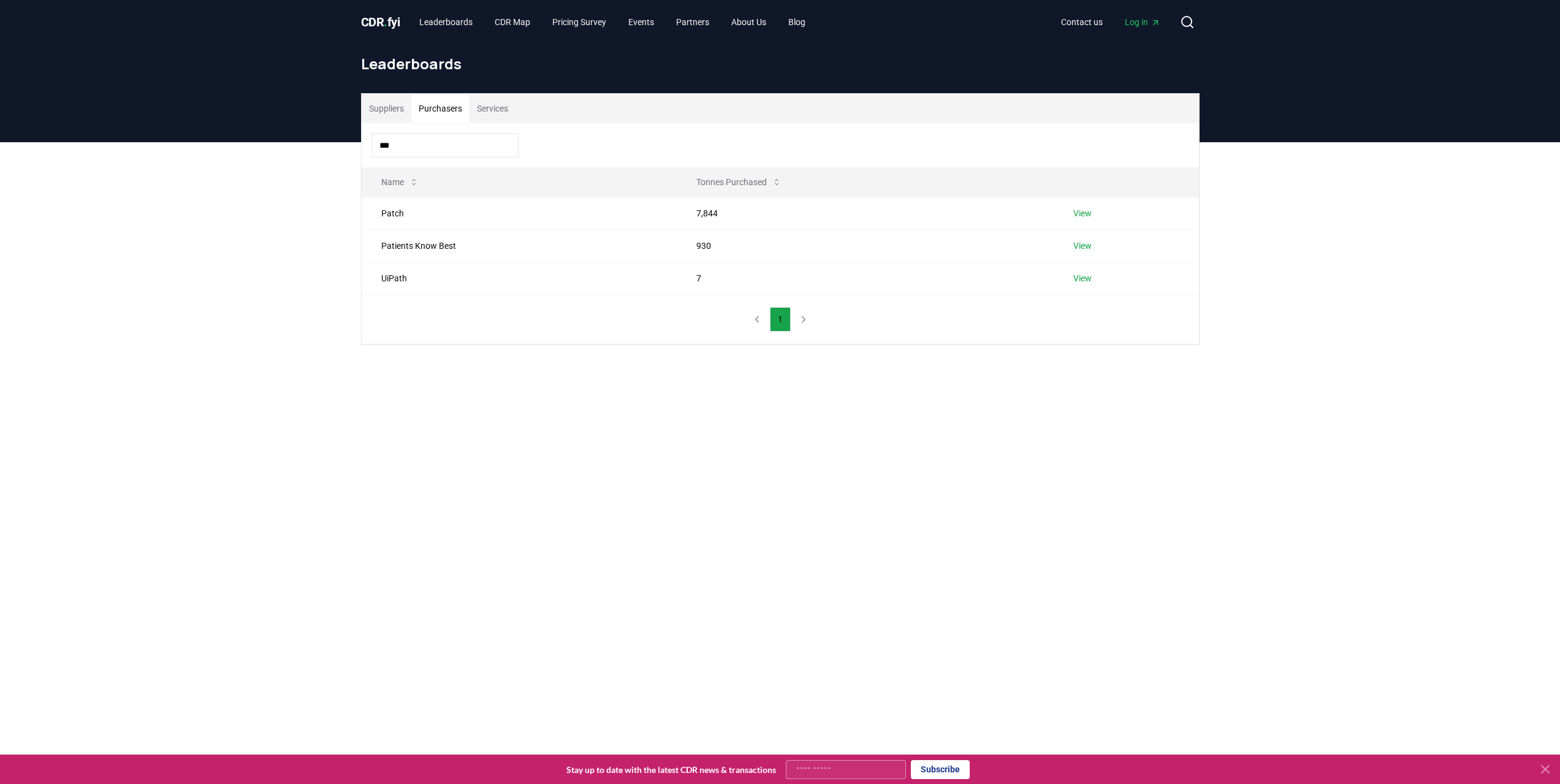
type input "***"
drag, startPoint x: 492, startPoint y: 107, endPoint x: 501, endPoint y: 106, distance: 9.1
click at [492, 107] on button "Services" at bounding box center [492, 109] width 46 height 30
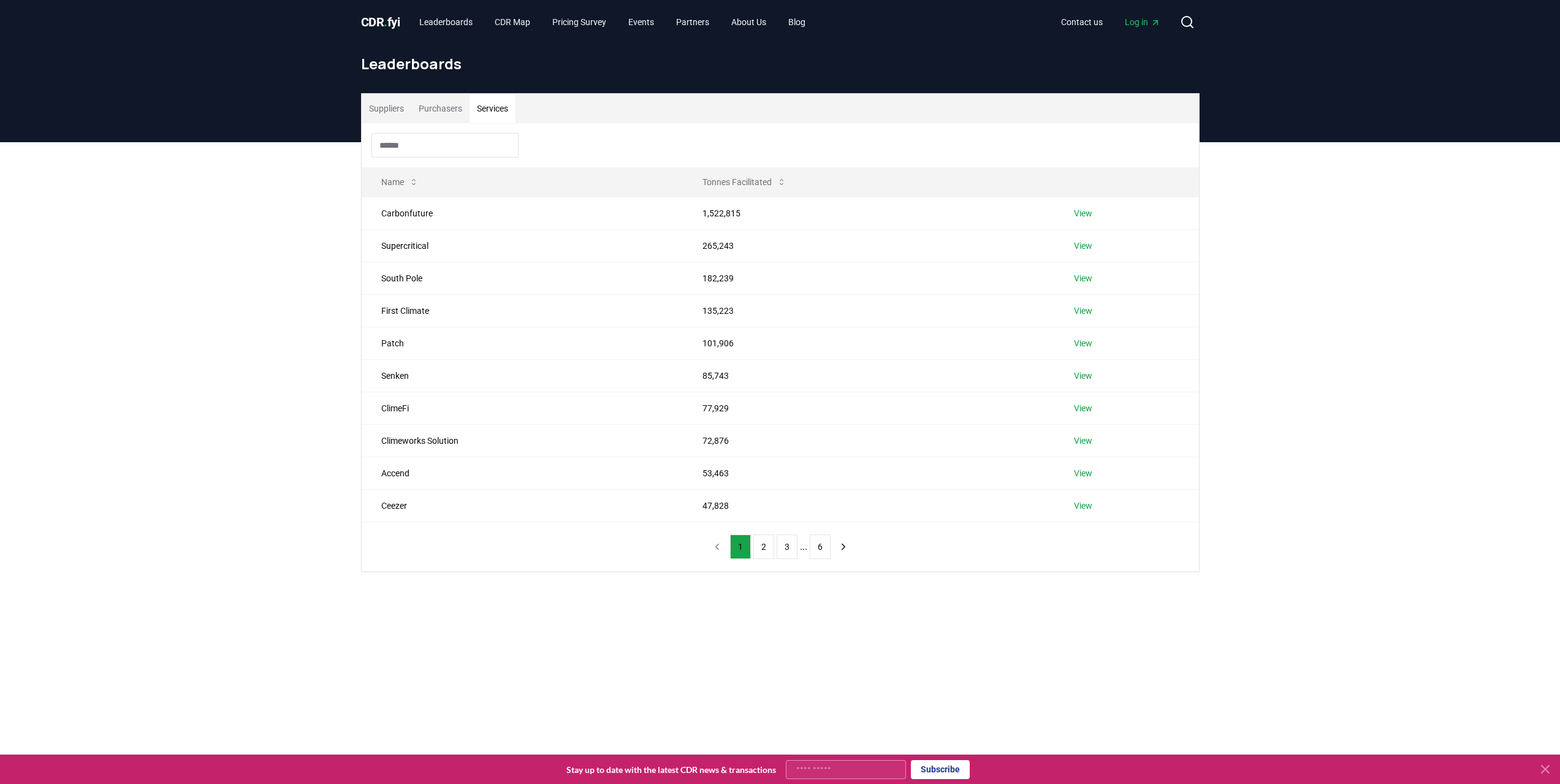
click at [501, 106] on button "Services" at bounding box center [492, 109] width 46 height 30
click at [232, 165] on div "Suppliers Purchasers Services Name Tonnes Facilitated Carbonfuture 1,522,815 Vi…" at bounding box center [780, 382] width 1560 height 479
click at [431, 99] on button "Purchasers" at bounding box center [440, 109] width 58 height 30
